Goal: Information Seeking & Learning: Learn about a topic

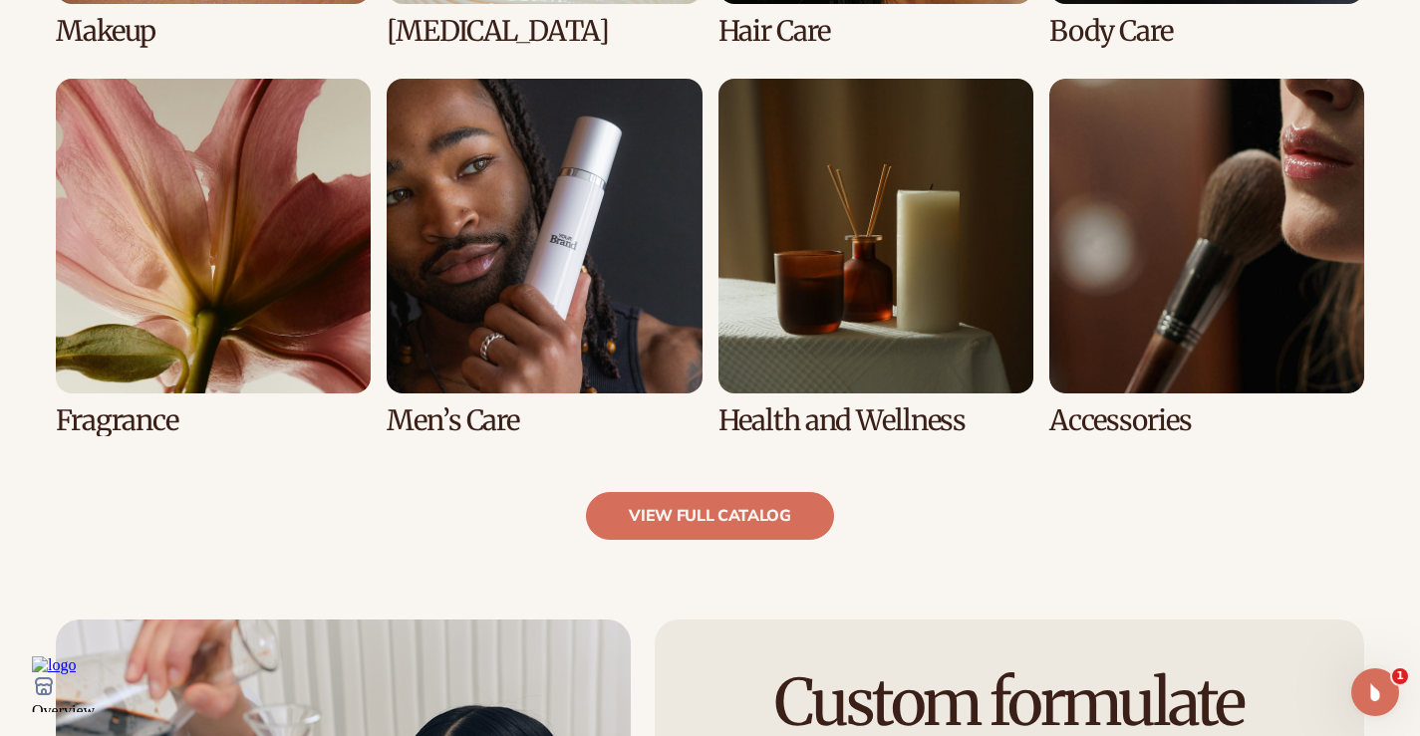
click at [372, 540] on div "view full catalog" at bounding box center [710, 516] width 1309 height 48
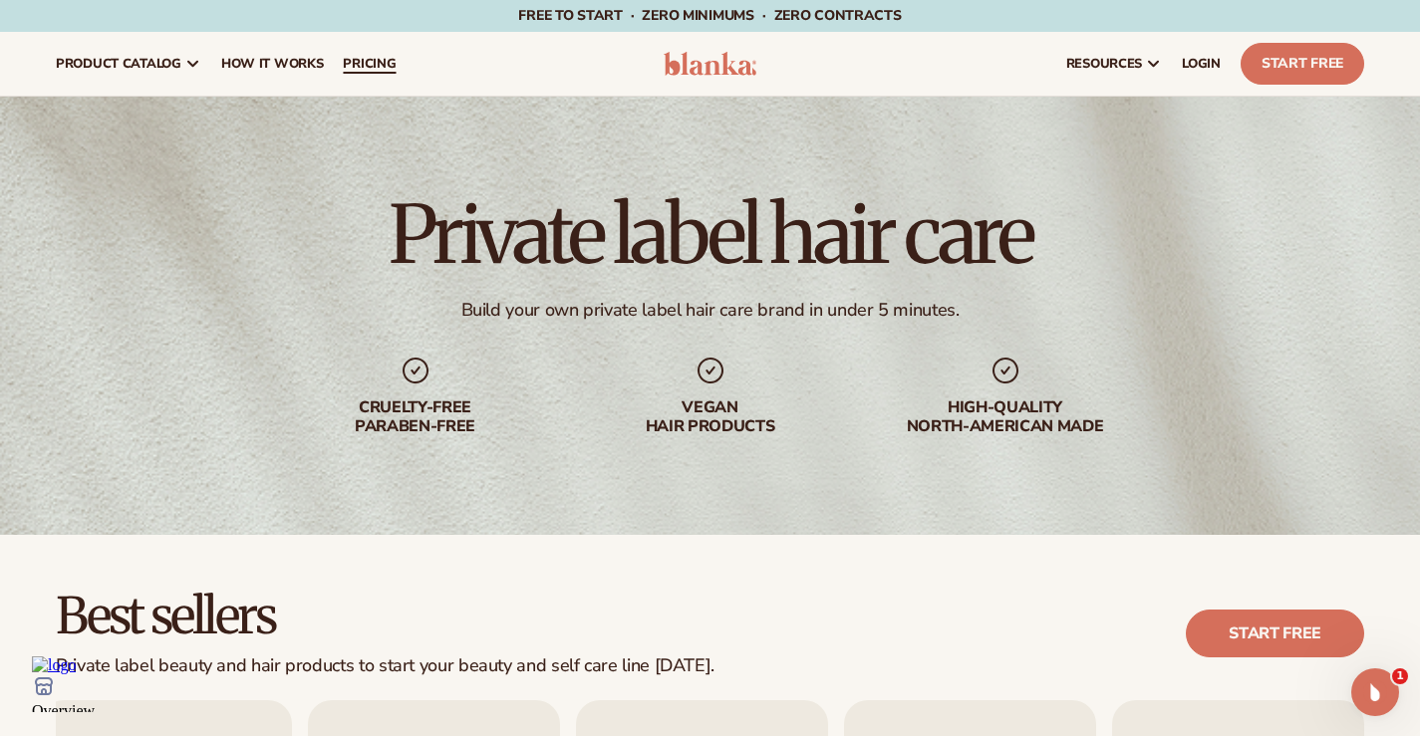
click at [406, 63] on link "pricing" at bounding box center [369, 64] width 73 height 64
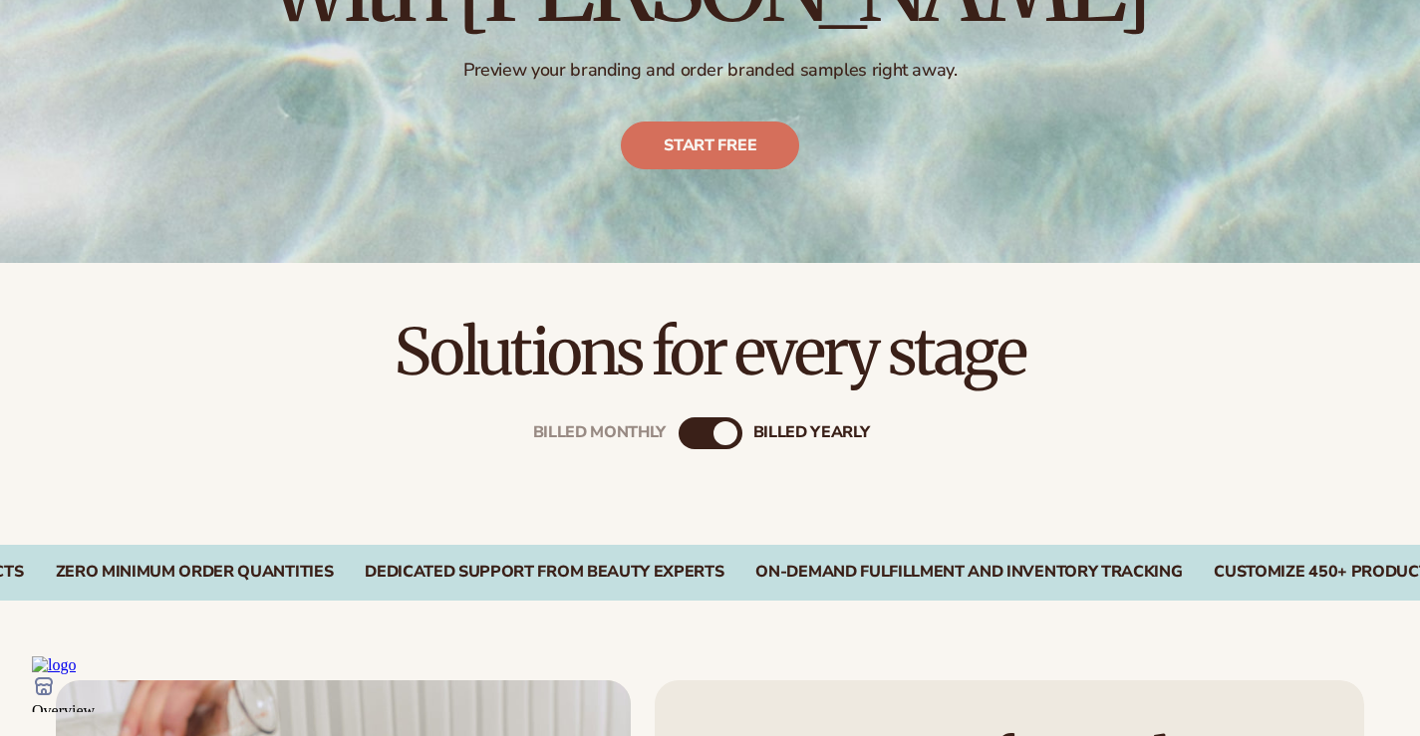
scroll to position [399, 0]
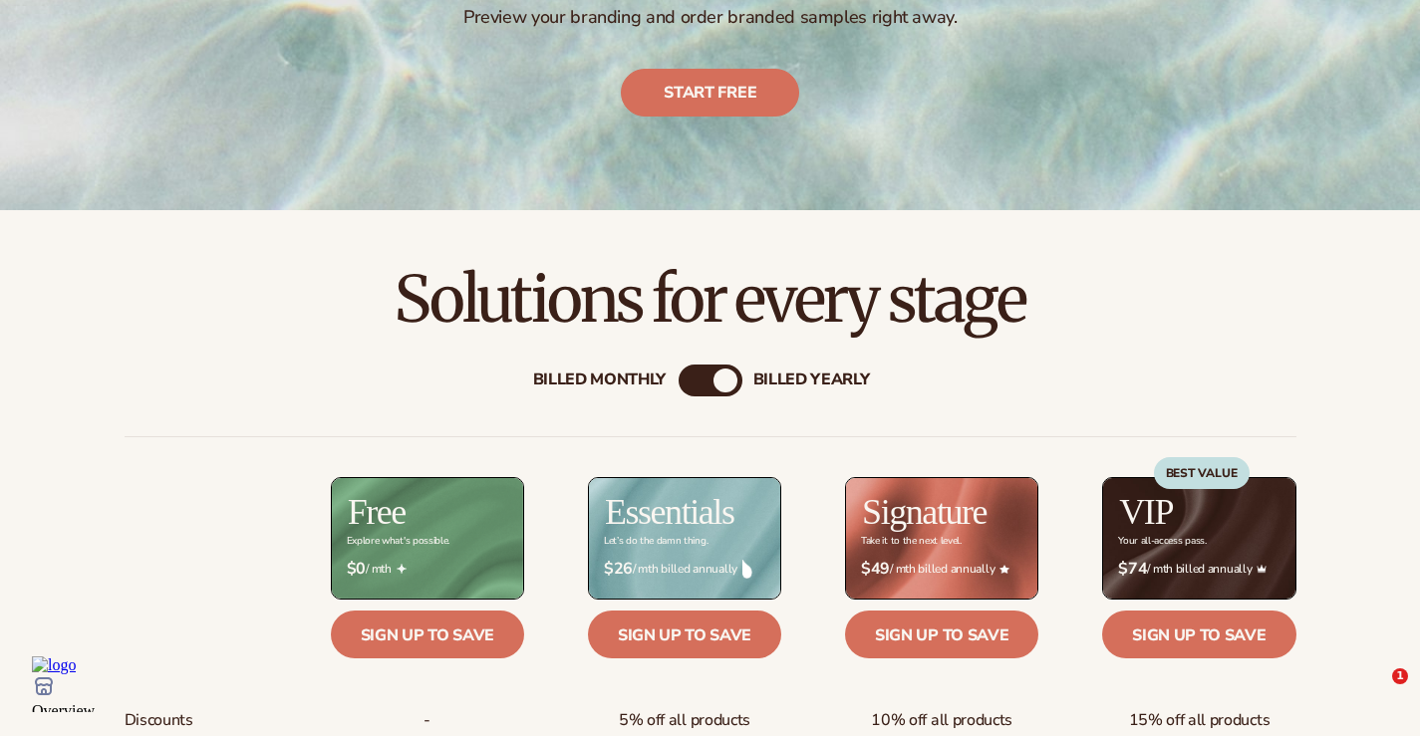
click at [639, 382] on div "Billed Monthly" at bounding box center [600, 380] width 134 height 19
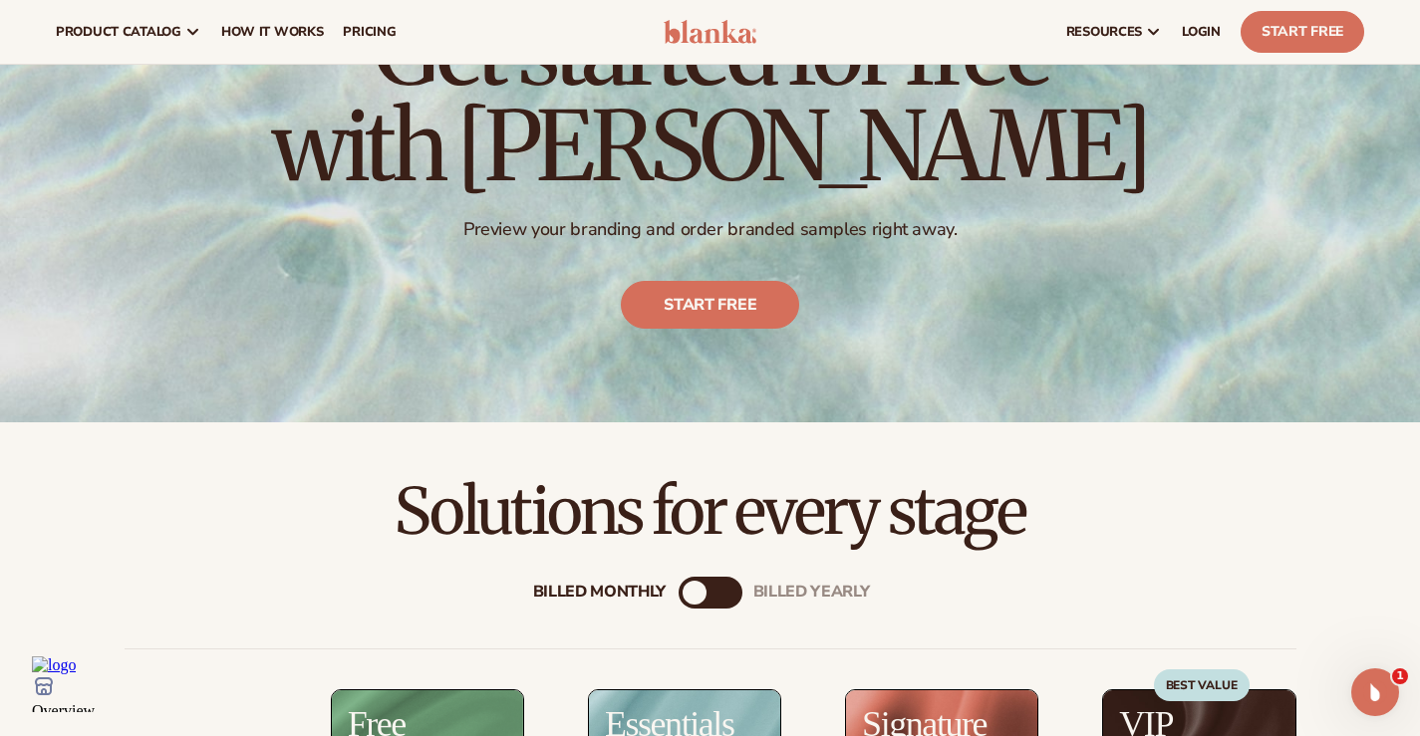
scroll to position [0, 0]
